Goal: Task Accomplishment & Management: Manage account settings

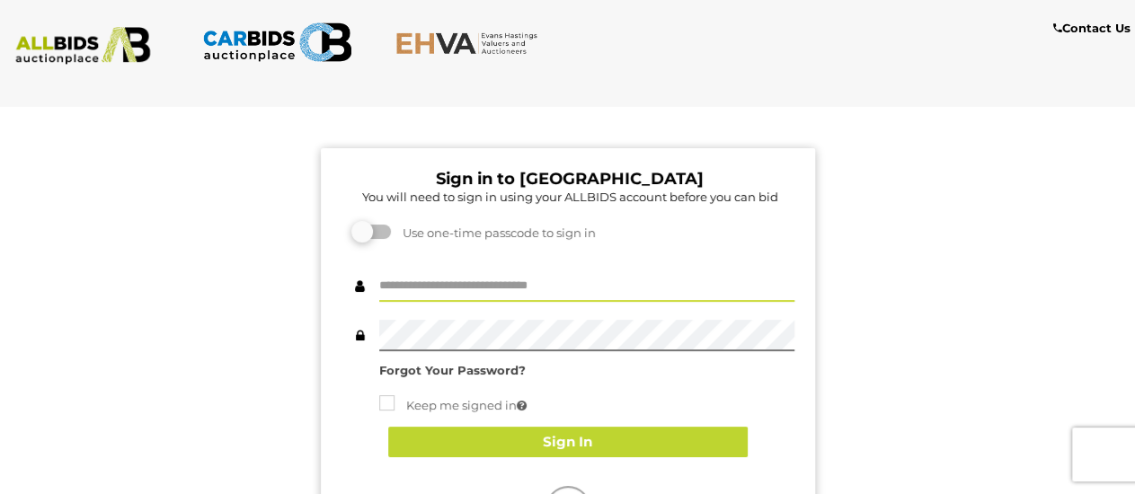
click at [580, 292] on input "text" at bounding box center [586, 286] width 415 height 31
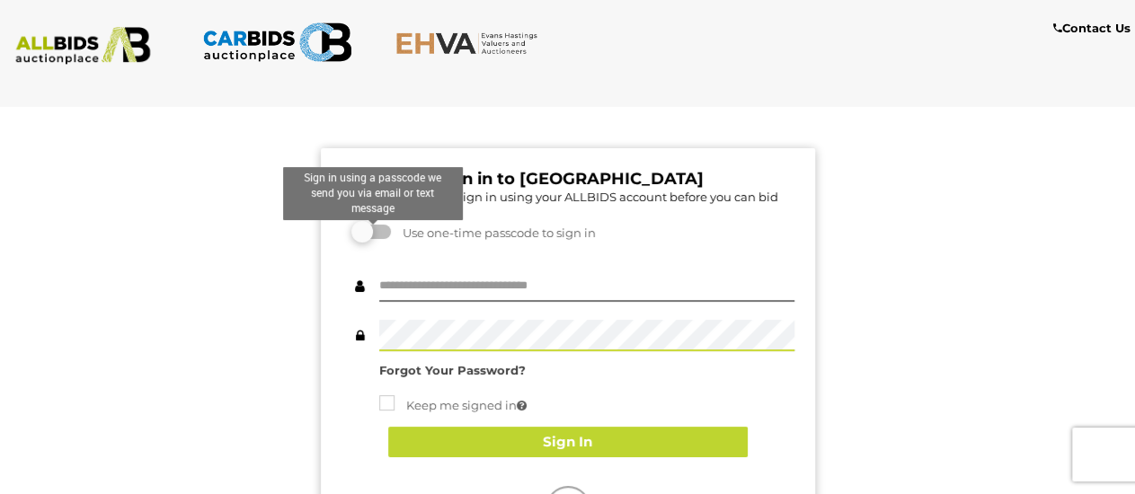
click at [355, 235] on label at bounding box center [373, 232] width 36 height 14
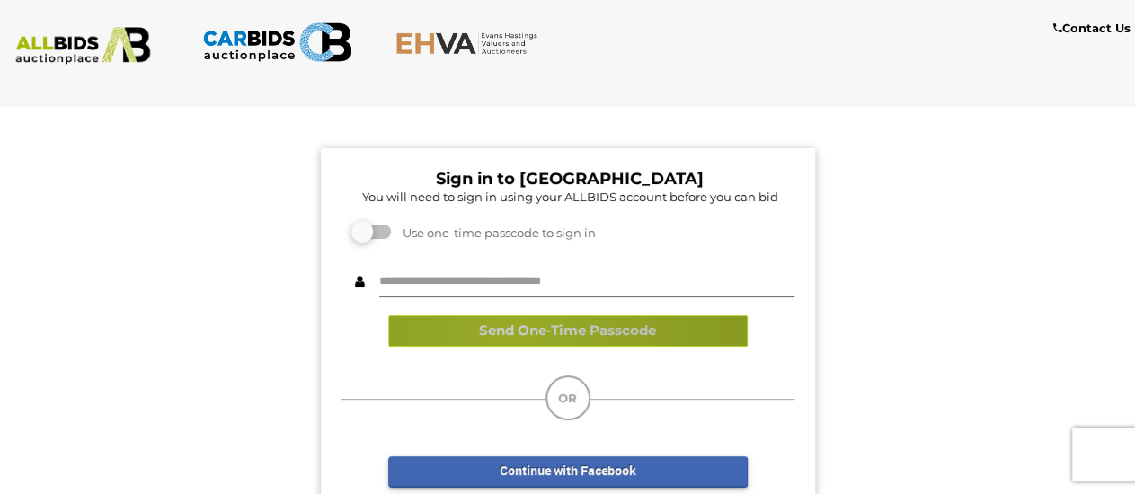
drag, startPoint x: 509, startPoint y: 329, endPoint x: 528, endPoint y: 271, distance: 61.4
click at [528, 271] on div "Send One-Time Passcode Submit Passcode" at bounding box center [568, 309] width 453 height 112
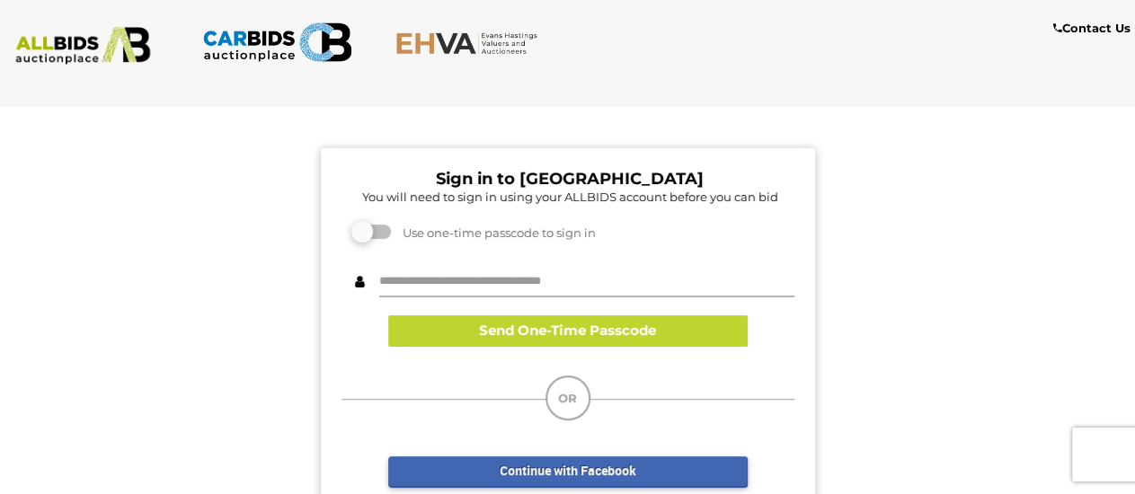
click at [526, 270] on input "text" at bounding box center [586, 281] width 415 height 31
click at [519, 283] on input "text" at bounding box center [586, 281] width 415 height 31
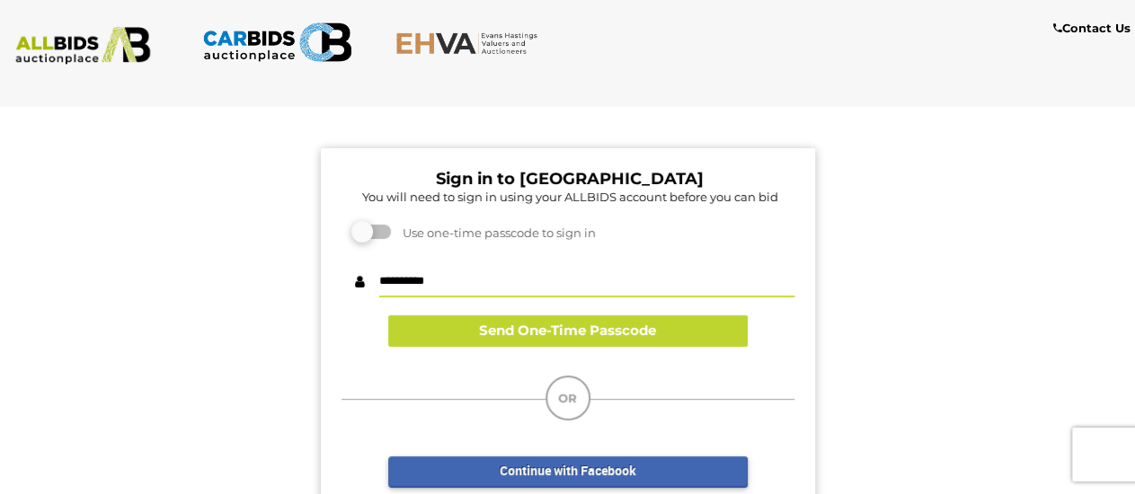
type input "**********"
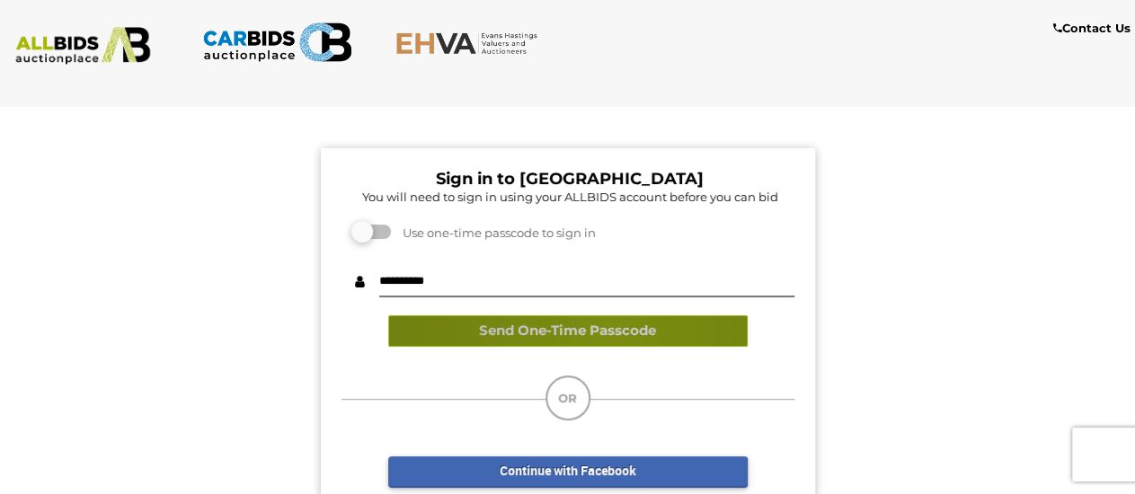
click at [608, 328] on button "Send One-Time Passcode" at bounding box center [568, 331] width 360 height 31
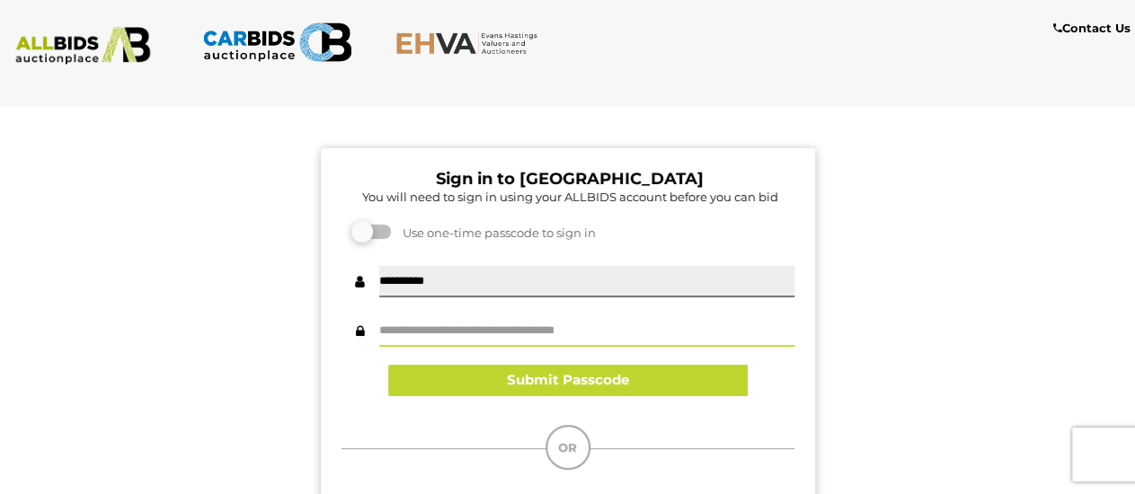
click at [573, 337] on input "text" at bounding box center [586, 331] width 415 height 31
type input "******"
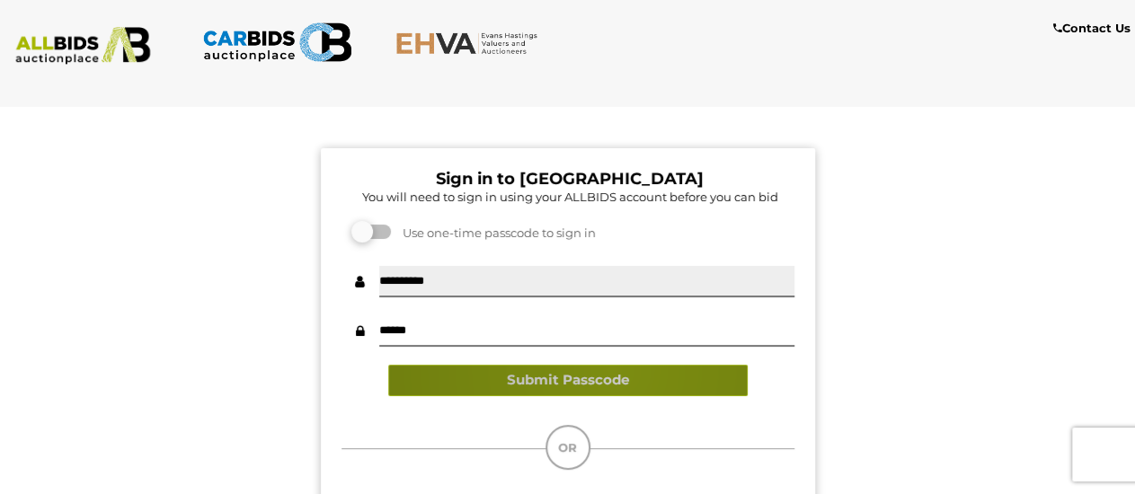
click at [611, 371] on button "Submit Passcode" at bounding box center [568, 380] width 360 height 31
